Goal: Information Seeking & Learning: Learn about a topic

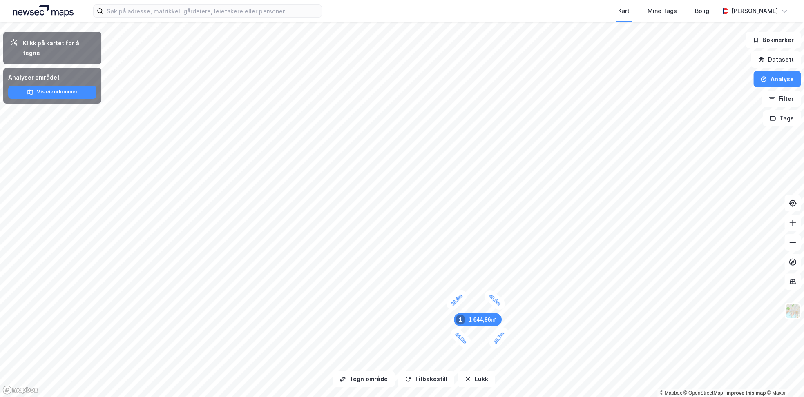
click at [438, 321] on div "Tegn område Tilbakestill Lukk Klikk på kartet for å tegne Analyser området Vis …" at bounding box center [402, 209] width 804 height 375
click at [466, 321] on button "Lukk" at bounding box center [475, 379] width 37 height 16
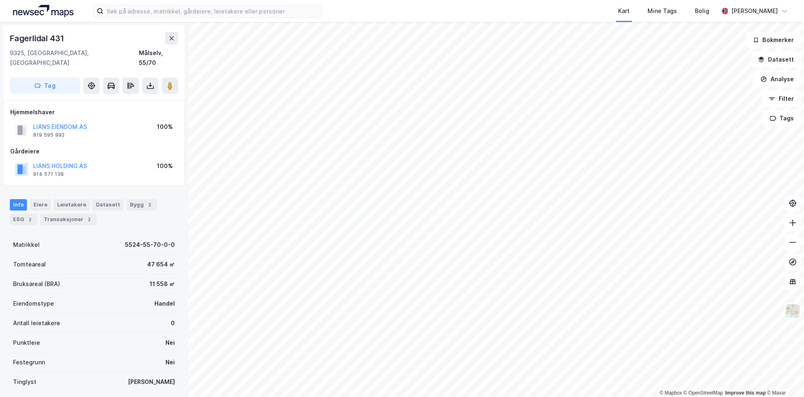
scroll to position [1, 0]
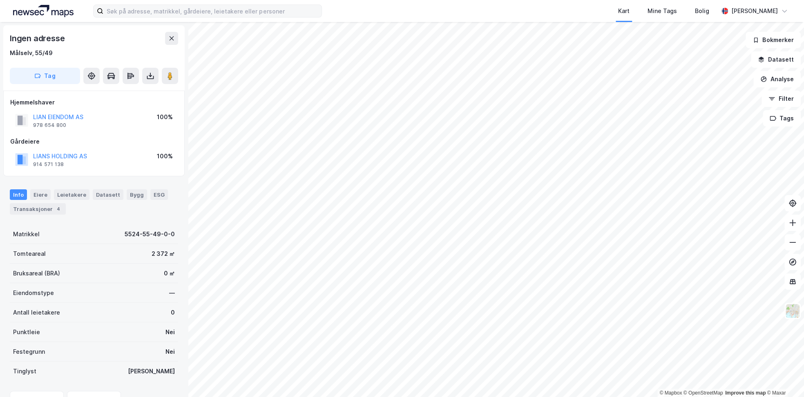
scroll to position [1, 0]
click at [602, 78] on button "Analyse" at bounding box center [776, 79] width 47 height 16
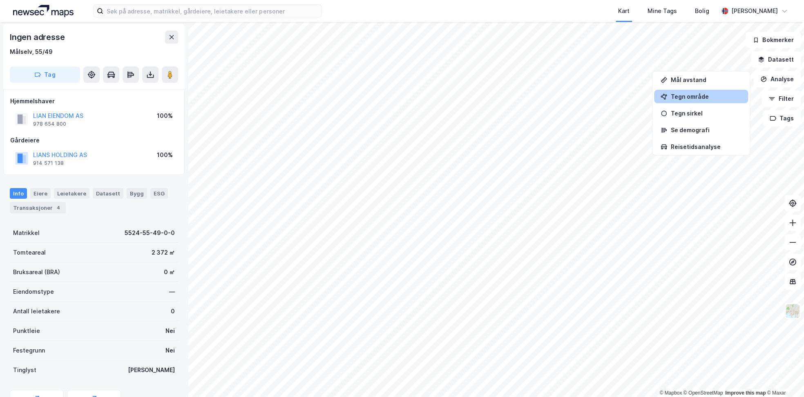
click at [602, 98] on div "Tegn område" at bounding box center [705, 96] width 71 height 7
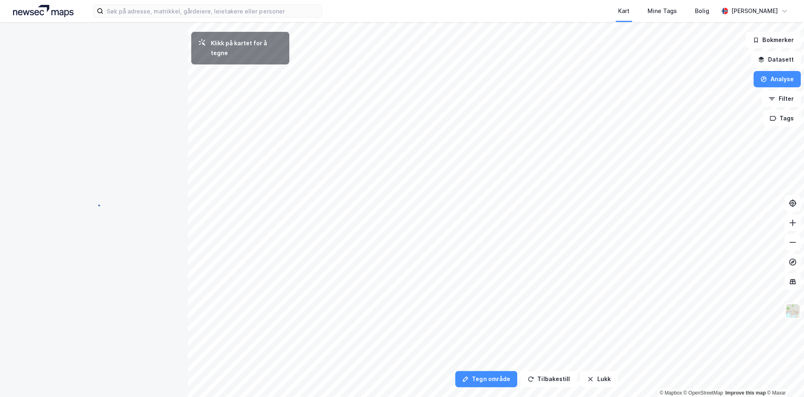
scroll to position [0, 0]
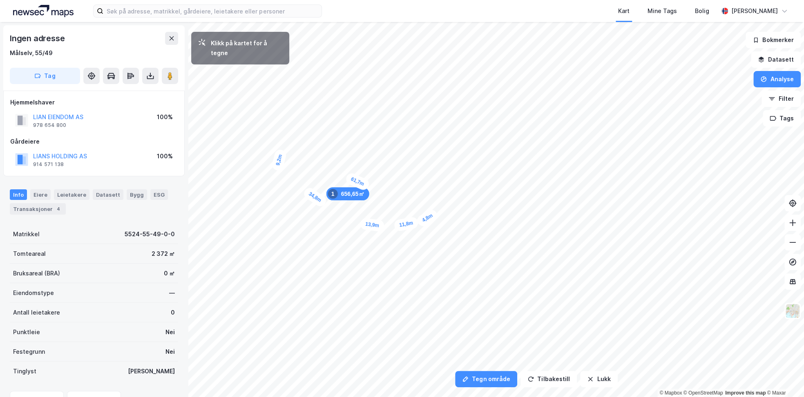
click at [434, 214] on div "4,8m" at bounding box center [427, 218] width 24 height 20
click at [484, 160] on div "4,5m" at bounding box center [479, 169] width 22 height 24
click at [489, 152] on div "3,3m" at bounding box center [486, 157] width 21 height 24
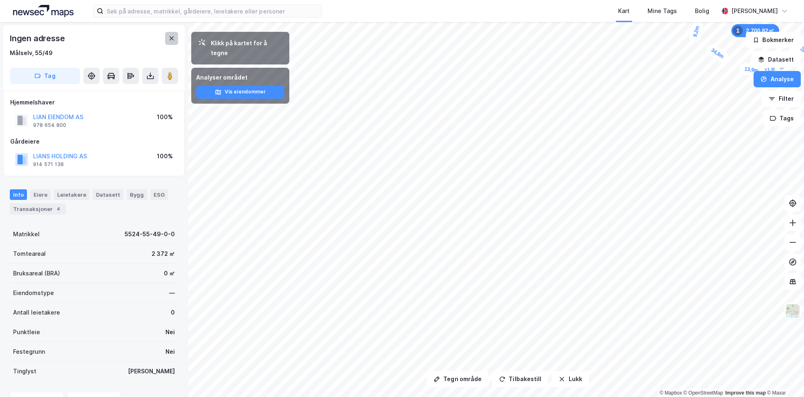
click at [172, 35] on button at bounding box center [171, 38] width 13 height 13
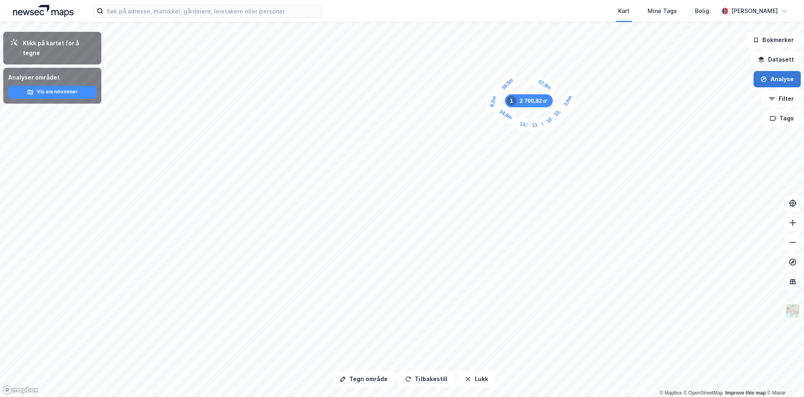
click at [602, 79] on button "Analyse" at bounding box center [776, 79] width 47 height 16
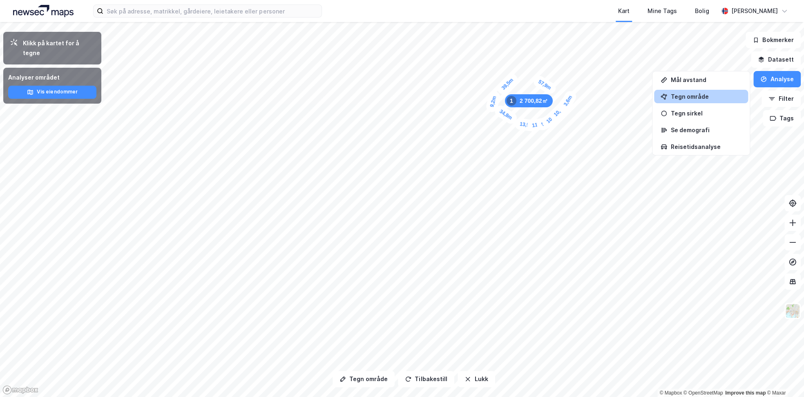
click at [602, 95] on div "Tegn område" at bounding box center [705, 96] width 71 height 7
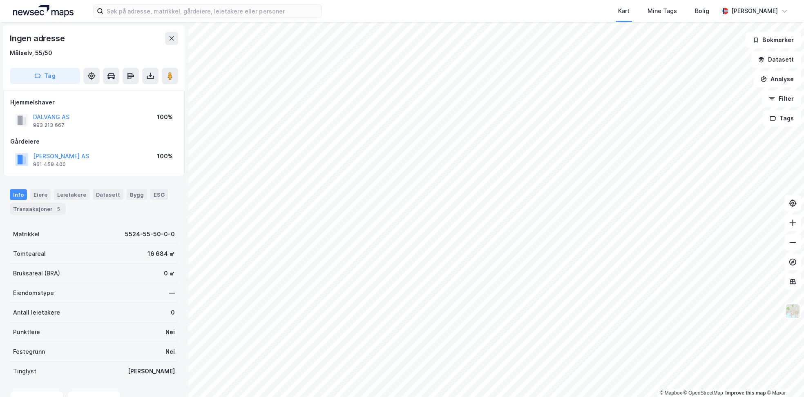
scroll to position [1, 0]
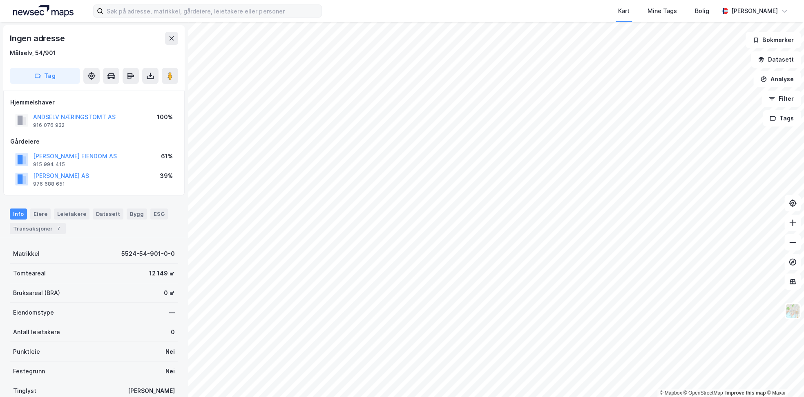
scroll to position [1, 0]
click at [412, 321] on html "Kart Mine Tags Bolig [PERSON_NAME] © Mapbox © OpenStreetMap Improve this map © …" at bounding box center [402, 198] width 804 height 397
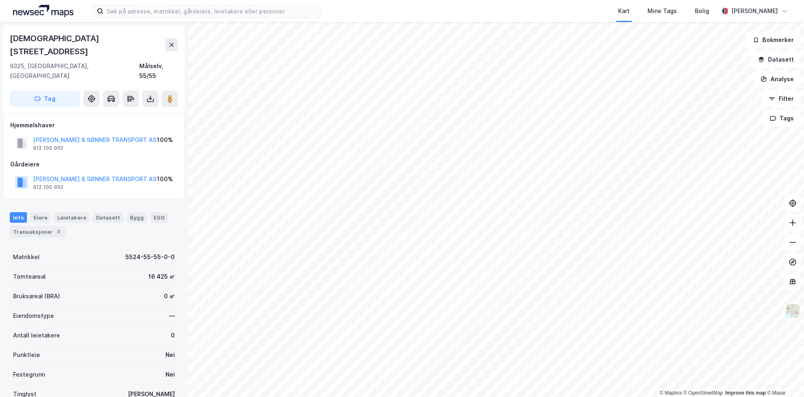
scroll to position [1, 0]
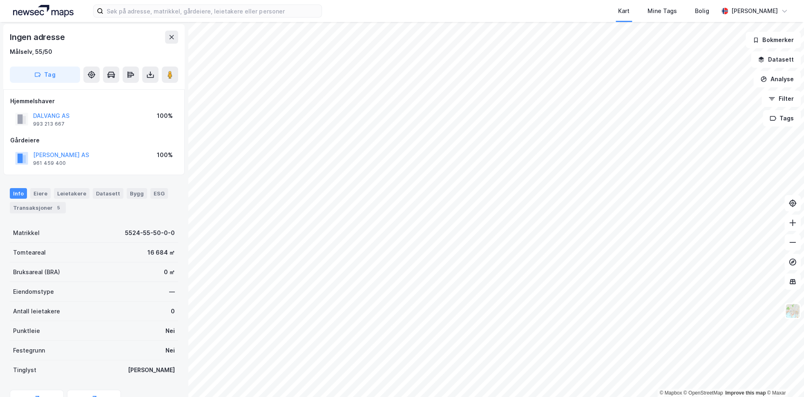
scroll to position [1, 0]
click at [167, 80] on button at bounding box center [170, 75] width 16 height 16
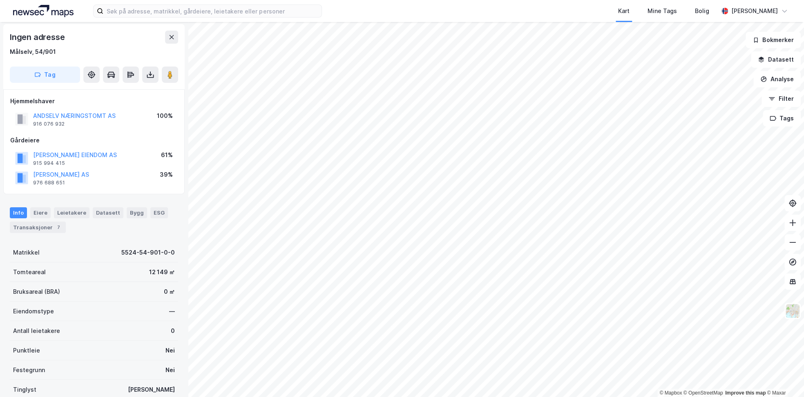
scroll to position [1, 0]
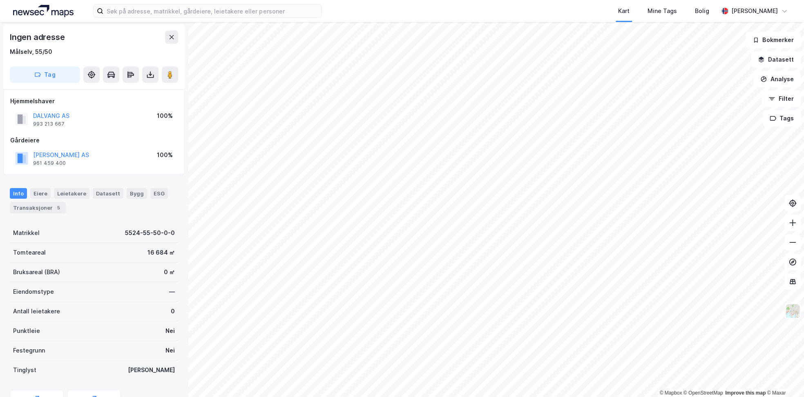
scroll to position [1, 0]
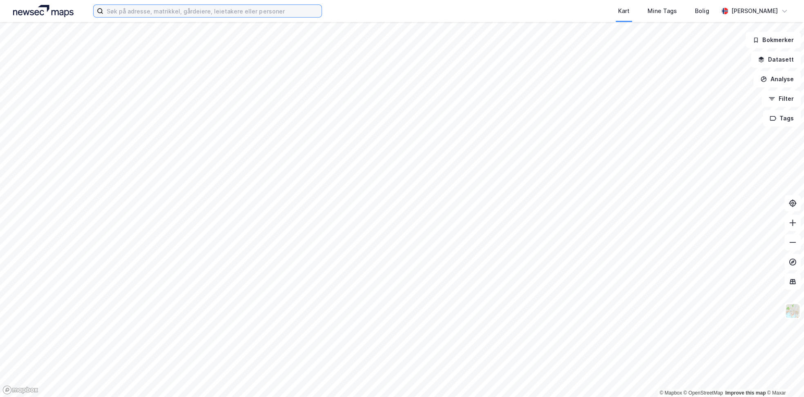
click at [230, 13] on input at bounding box center [212, 11] width 218 height 12
drag, startPoint x: 357, startPoint y: 6, endPoint x: 354, endPoint y: 12, distance: 6.2
click at [357, 6] on div "Kart Mine Tags Bolig Sivert Dæhlie" at bounding box center [402, 11] width 804 height 22
